Goal: Task Accomplishment & Management: Complete application form

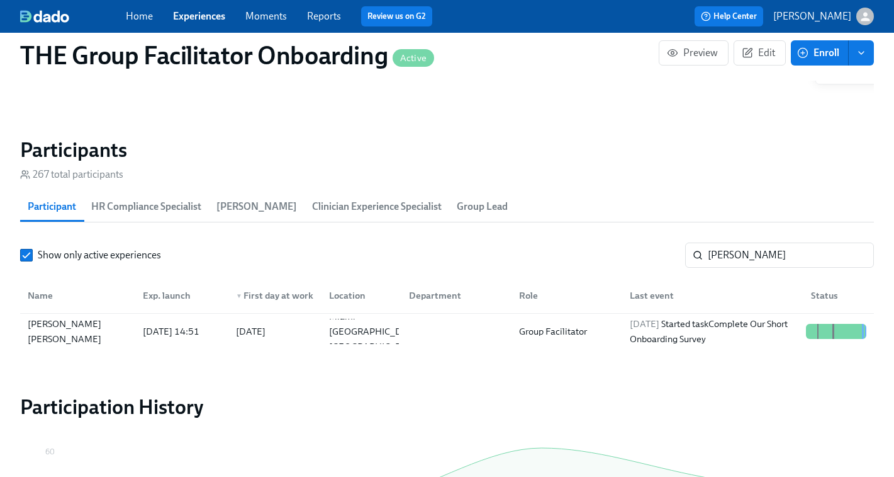
scroll to position [0, 17436]
click at [197, 22] on span "Experiences" at bounding box center [199, 16] width 52 height 14
click at [203, 29] on div "Home Experiences Moments Reports Review us on G2 Help Center [PERSON_NAME]" at bounding box center [447, 16] width 894 height 33
click at [203, 20] on link "Experiences" at bounding box center [199, 16] width 52 height 12
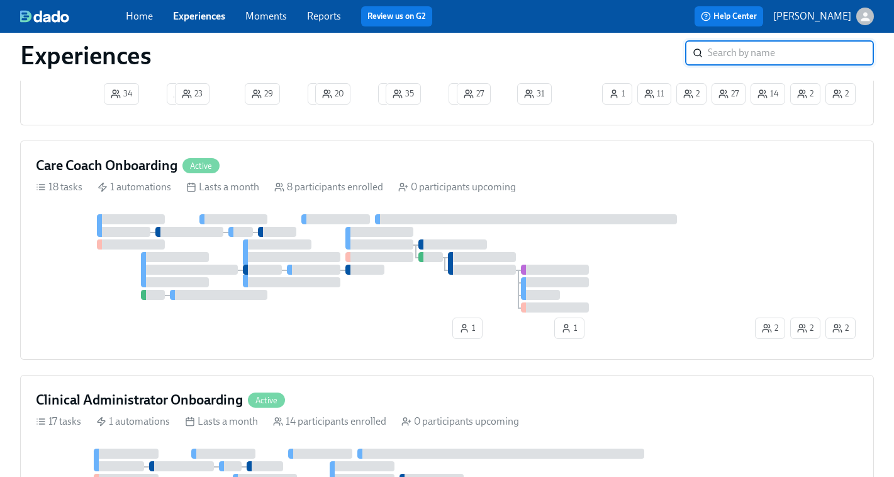
scroll to position [684, 0]
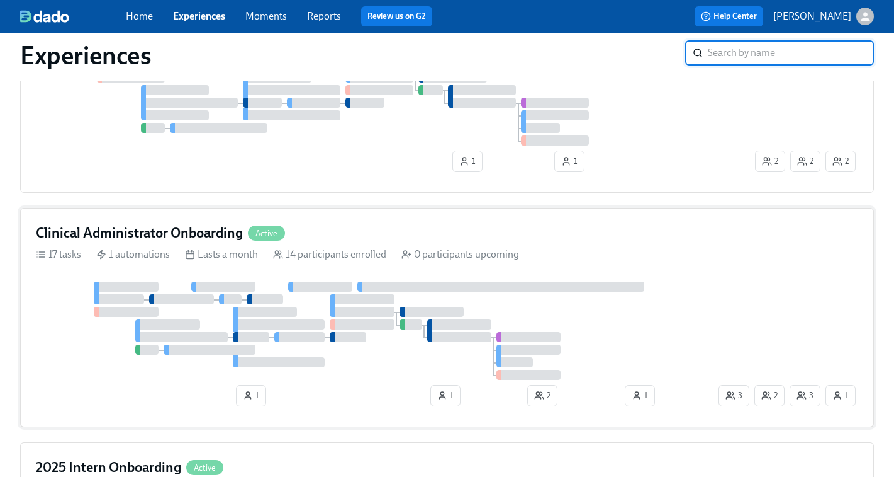
click at [259, 311] on div at bounding box center [265, 312] width 64 height 10
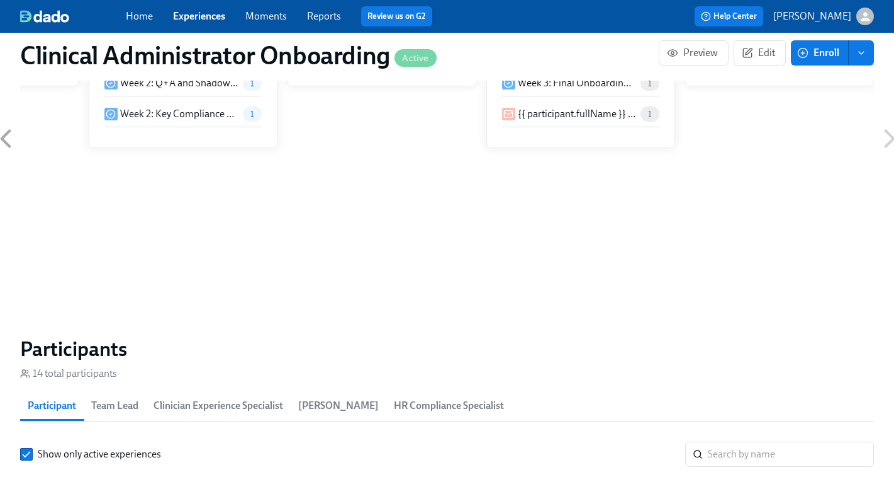
scroll to position [948, 0]
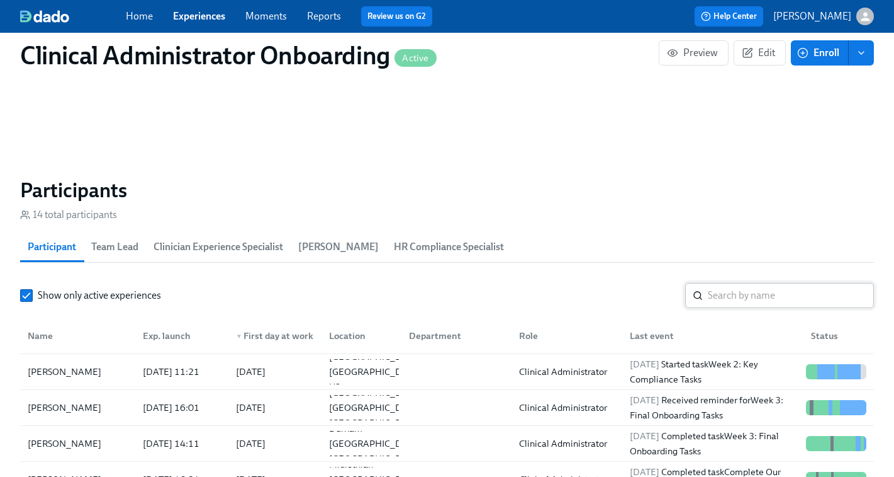
click at [725, 288] on input "search" at bounding box center [791, 295] width 166 height 25
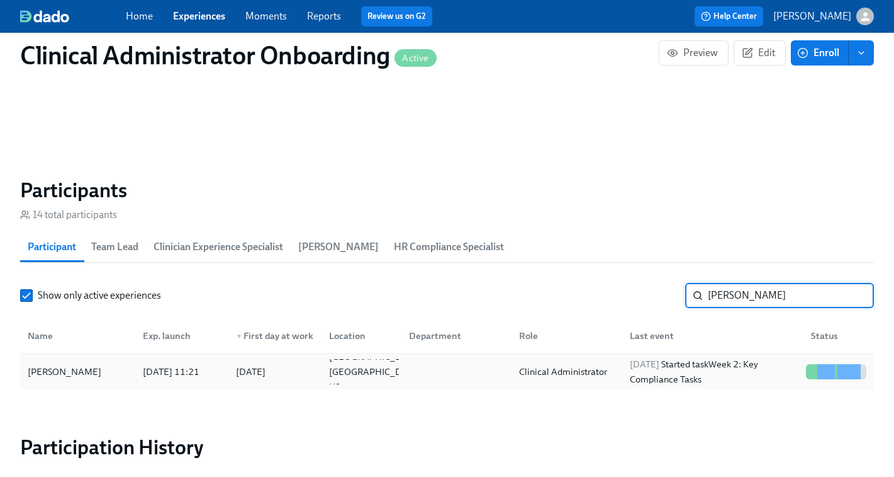
type input "[PERSON_NAME]"
click at [726, 369] on div "[DATE] Started task Week 2: Key Compliance Tasks" at bounding box center [713, 371] width 176 height 30
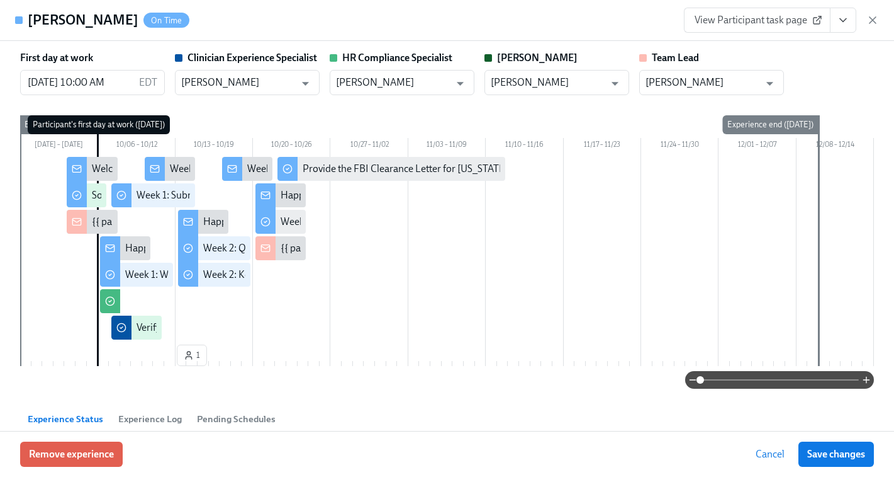
click at [733, 16] on span "View Participant task page" at bounding box center [757, 20] width 125 height 13
click at [875, 18] on icon "button" at bounding box center [873, 20] width 6 height 6
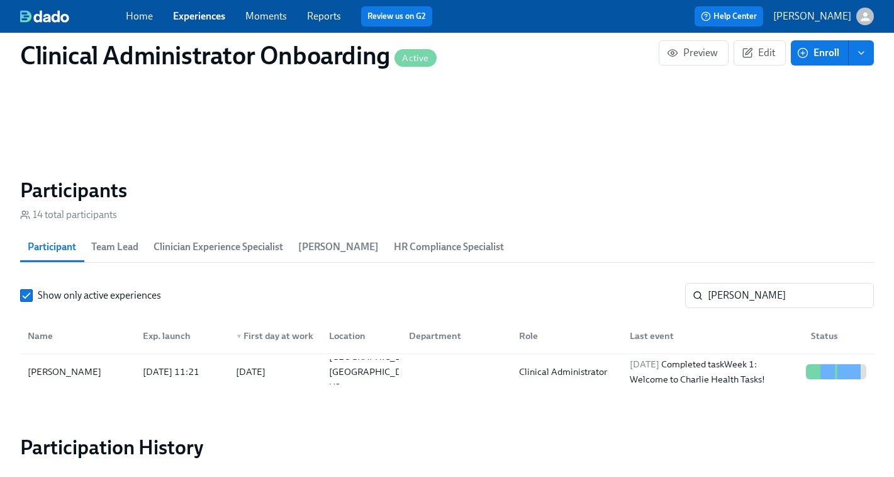
click at [195, 18] on link "Experiences" at bounding box center [199, 16] width 52 height 12
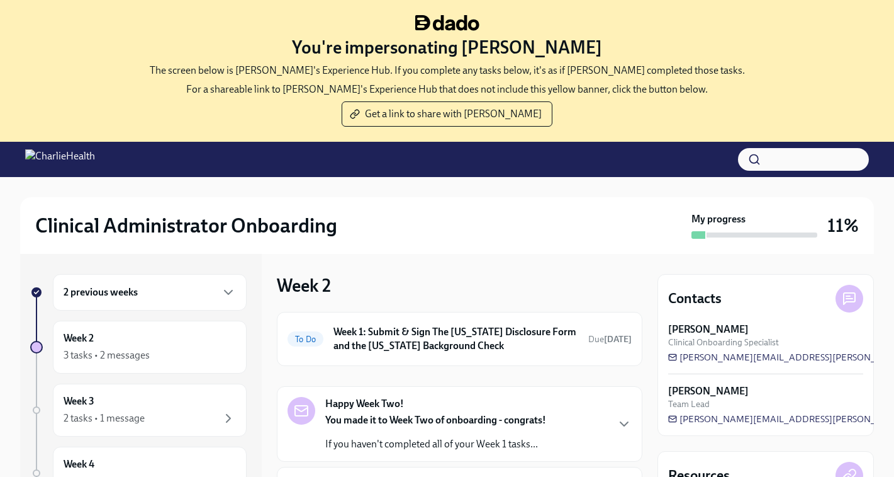
scroll to position [28, 0]
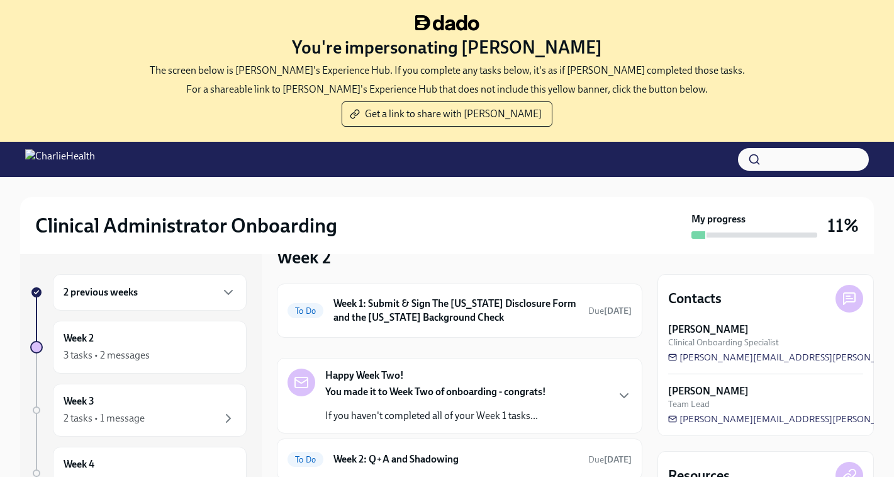
click at [123, 301] on div "2 previous weeks" at bounding box center [150, 292] width 194 height 37
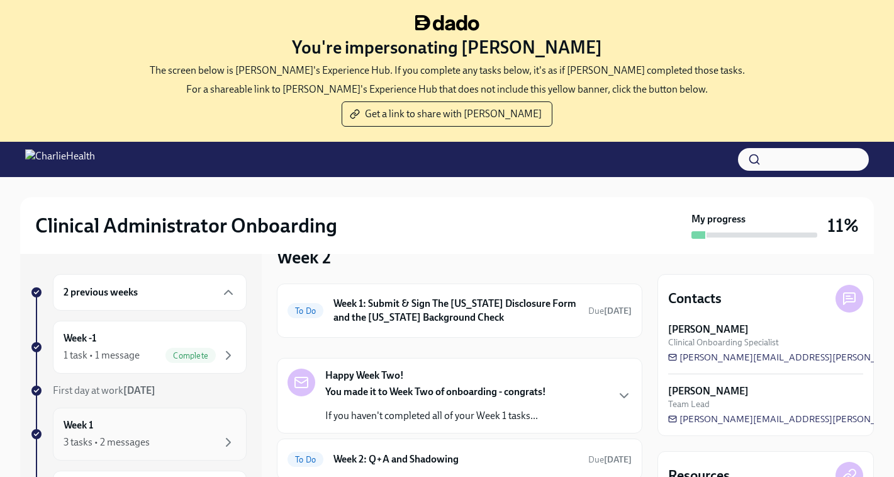
click at [111, 429] on div "Week 1 3 tasks • 2 messages" at bounding box center [150, 433] width 172 height 31
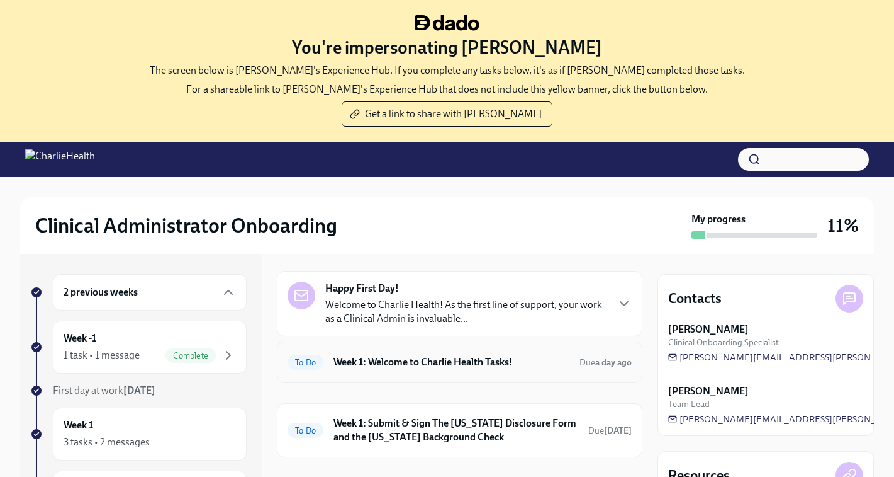
scroll to position [57, 0]
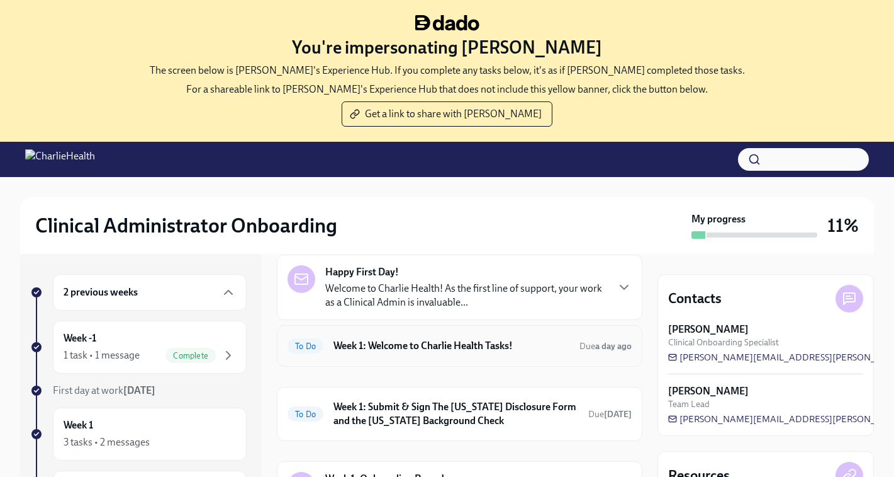
click at [392, 345] on h6 "Week 1: Welcome to Charlie Health Tasks!" at bounding box center [452, 346] width 236 height 14
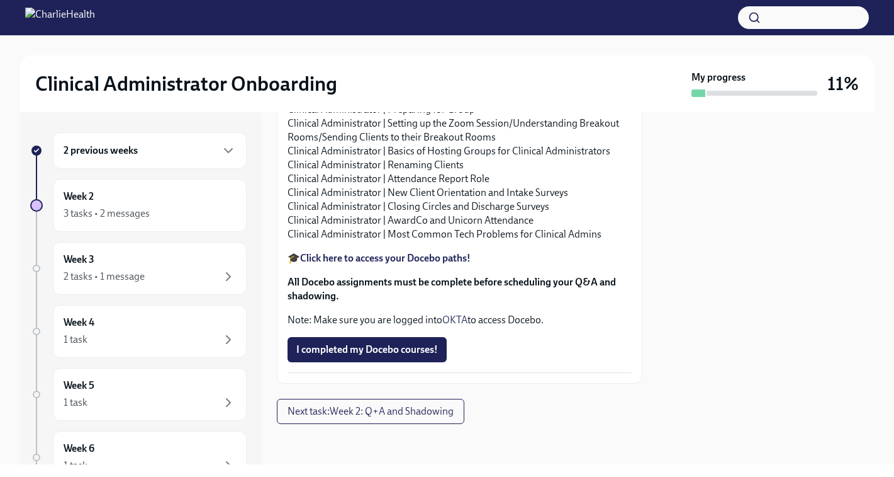
scroll to position [1503, 0]
click at [376, 351] on span "I completed my Docebo courses!" at bounding box center [367, 349] width 142 height 13
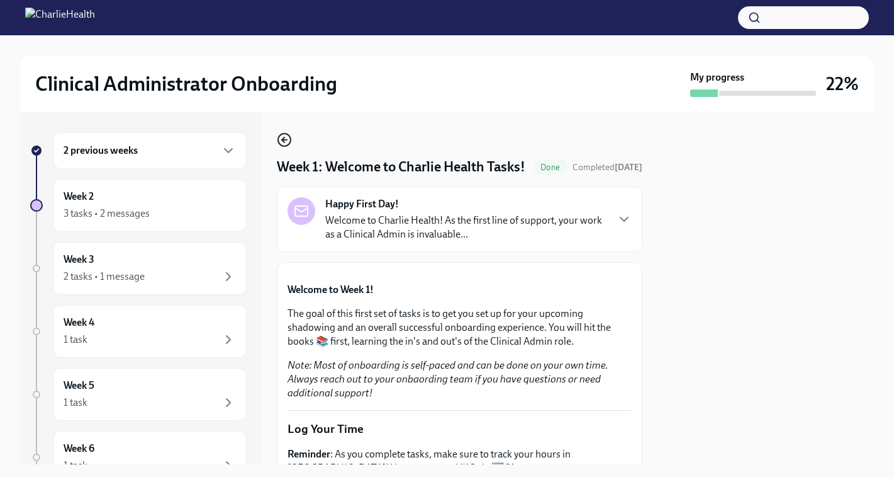
click at [285, 140] on icon "button" at bounding box center [284, 139] width 15 height 15
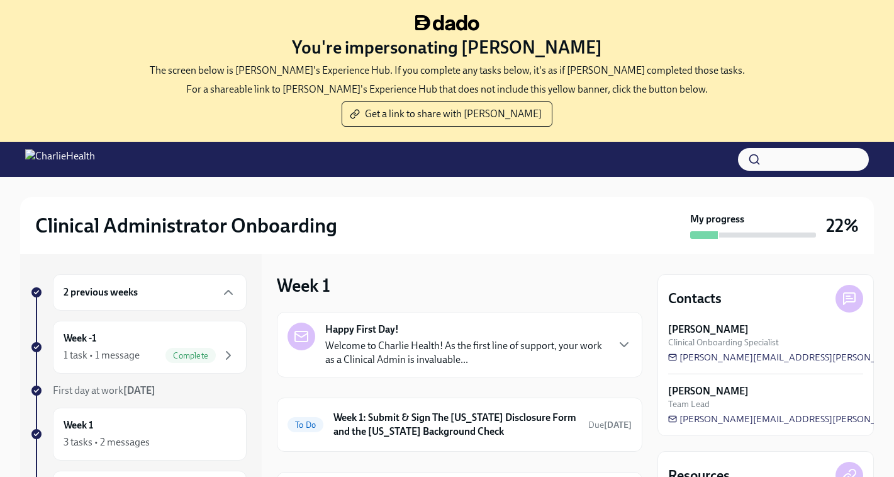
scroll to position [11, 0]
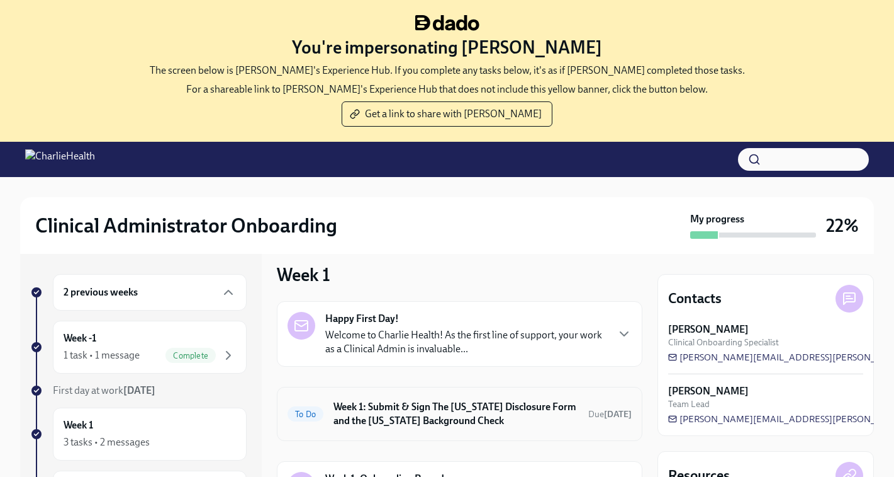
click at [406, 406] on h6 "Week 1: Submit & Sign The [US_STATE] Disclosure Form and the [US_STATE] Backgro…" at bounding box center [456, 414] width 245 height 28
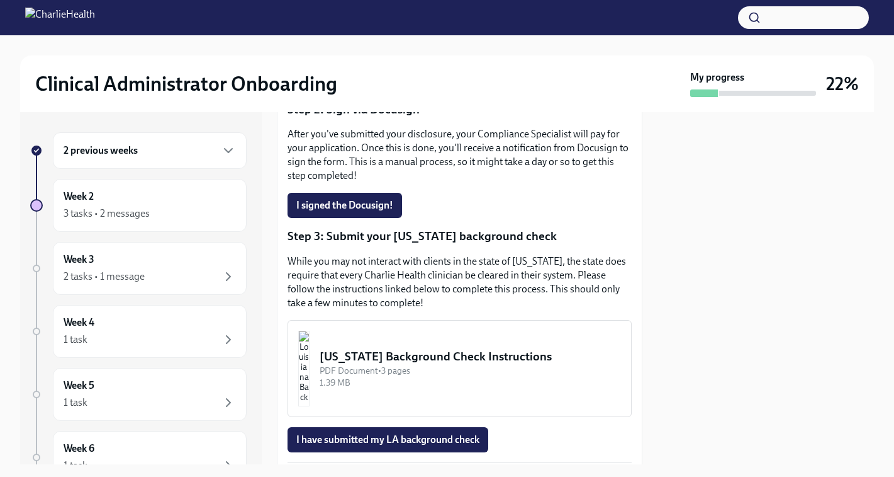
scroll to position [333, 0]
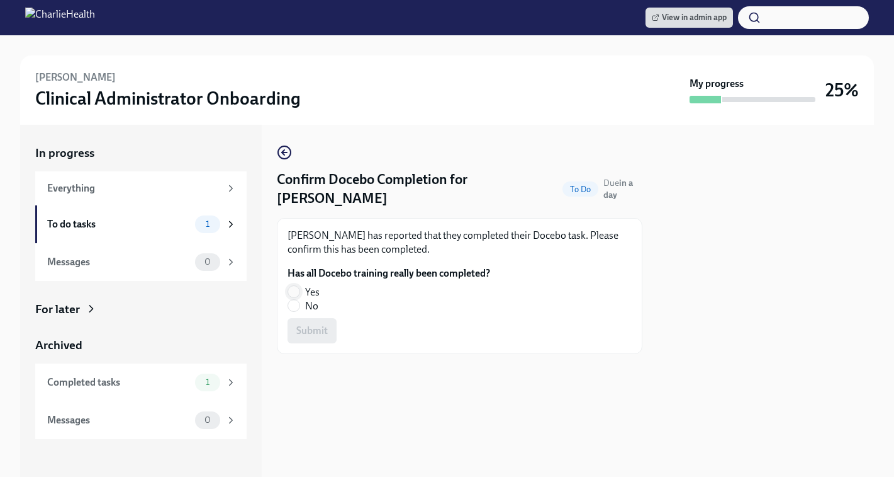
click at [296, 294] on input "Yes" at bounding box center [293, 291] width 11 height 11
radio input "true"
click at [307, 344] on div "Rochelle Perera has reported that they completed their Docebo task. Please conf…" at bounding box center [460, 286] width 366 height 136
click at [309, 328] on span "Submit" at bounding box center [311, 330] width 31 height 13
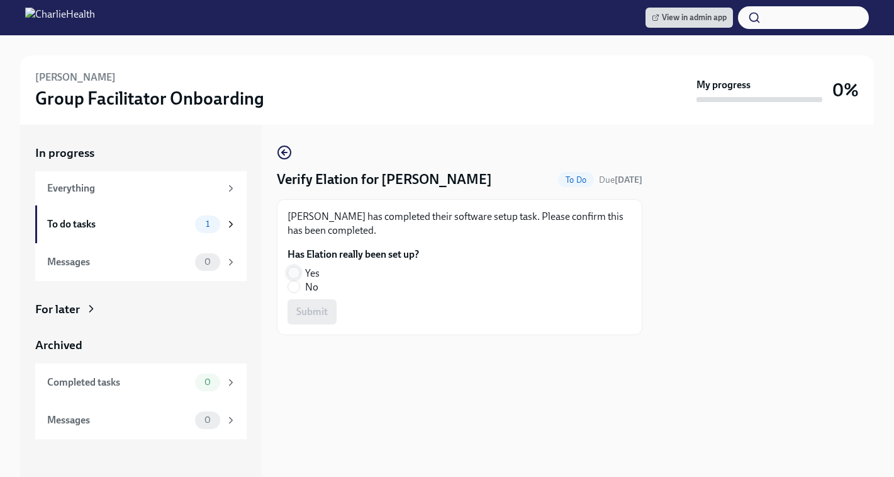
click at [291, 269] on input "Yes" at bounding box center [293, 272] width 11 height 11
radio input "true"
click at [307, 306] on span "Submit" at bounding box center [311, 311] width 31 height 13
